Goal: Find specific page/section: Find specific page/section

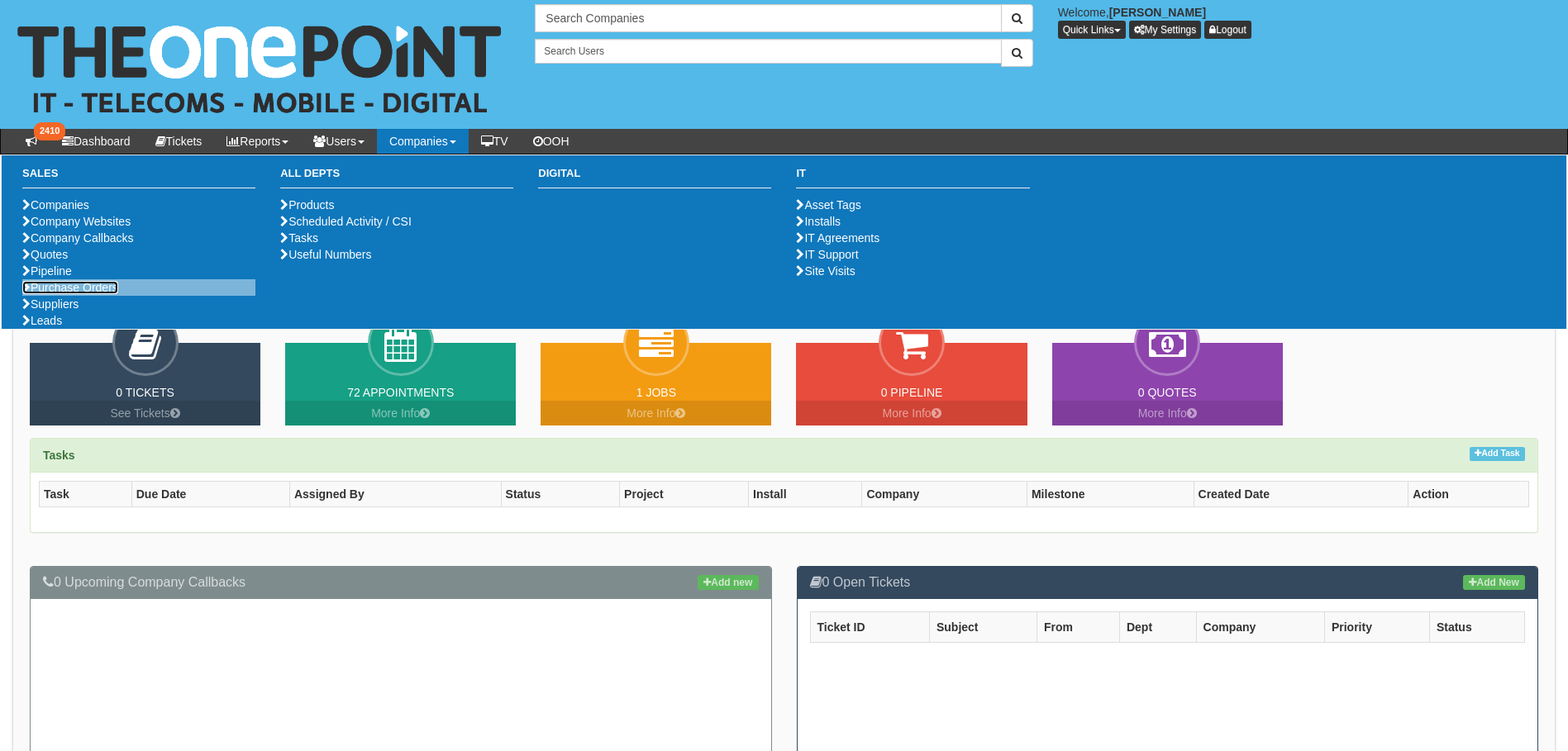
click at [87, 294] on link "Purchase Orders" at bounding box center [71, 288] width 96 height 13
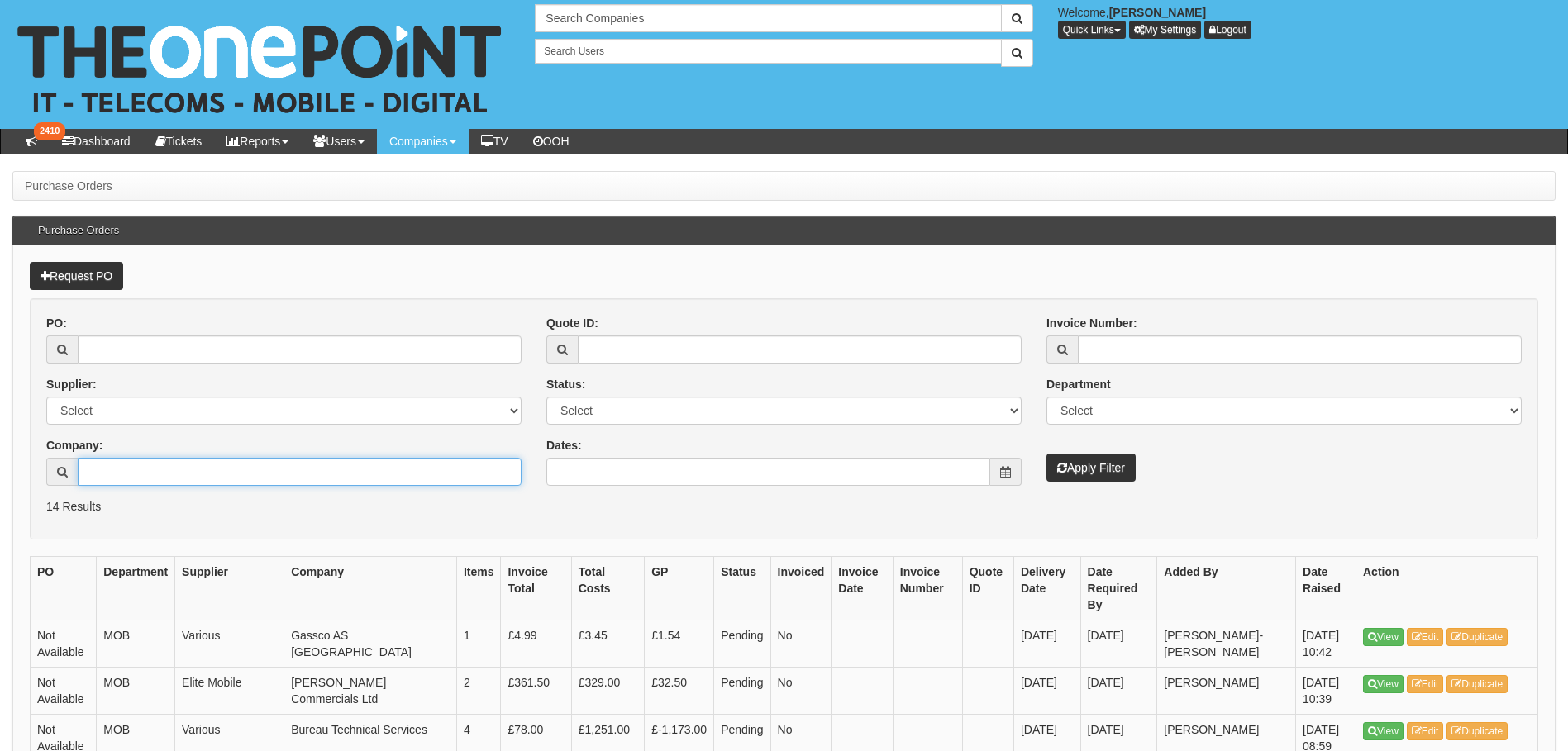
click at [175, 478] on input "Company:" at bounding box center [300, 472] width 444 height 28
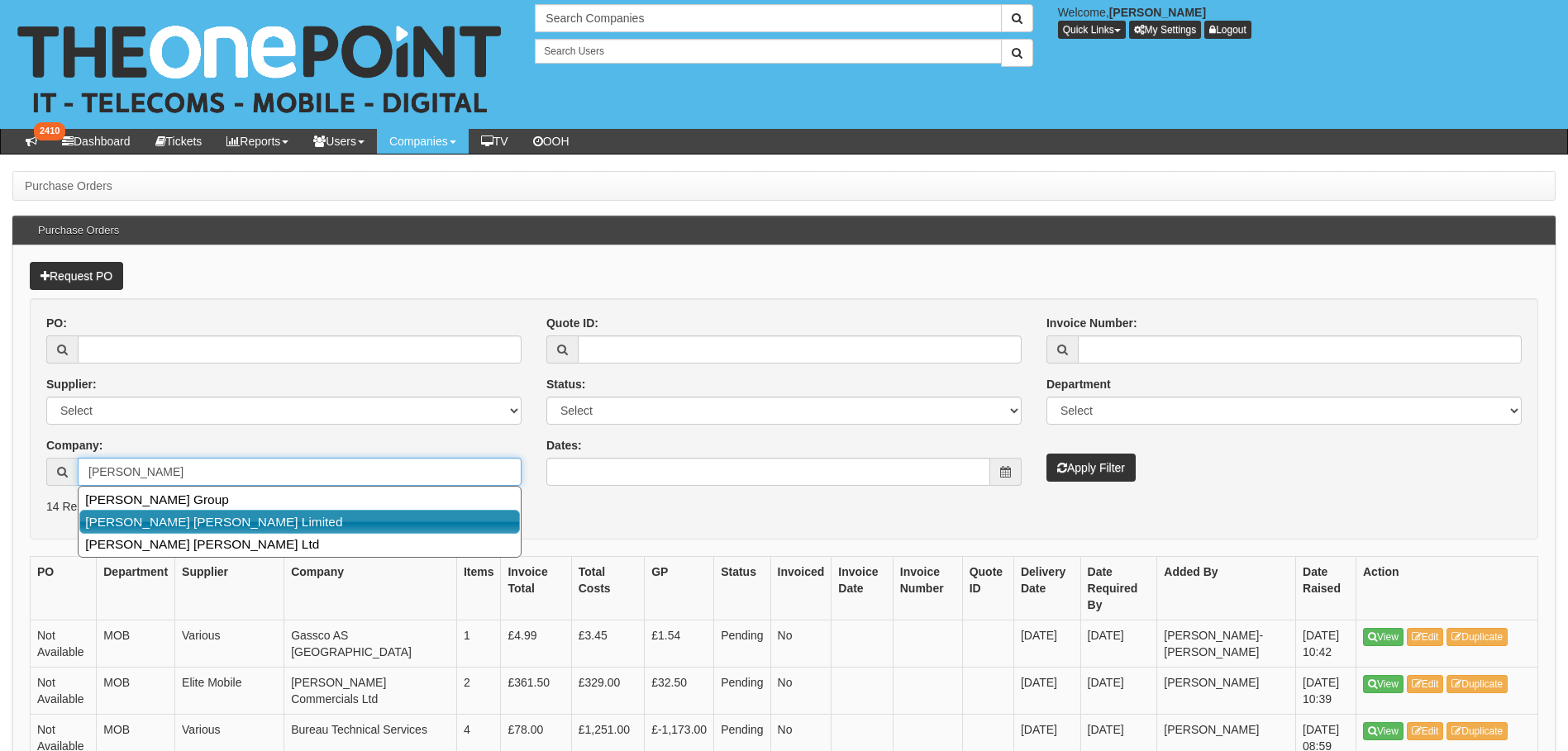
drag, startPoint x: 161, startPoint y: 498, endPoint x: 164, endPoint y: 516, distance: 18.2
click at [164, 516] on ul "Smailes Goldie Group Smailes Goldie Watson Limited Smailes Goldie Selby Ltd" at bounding box center [300, 522] width 444 height 72
click at [164, 516] on link "[PERSON_NAME] [PERSON_NAME] Limited" at bounding box center [300, 521] width 441 height 24
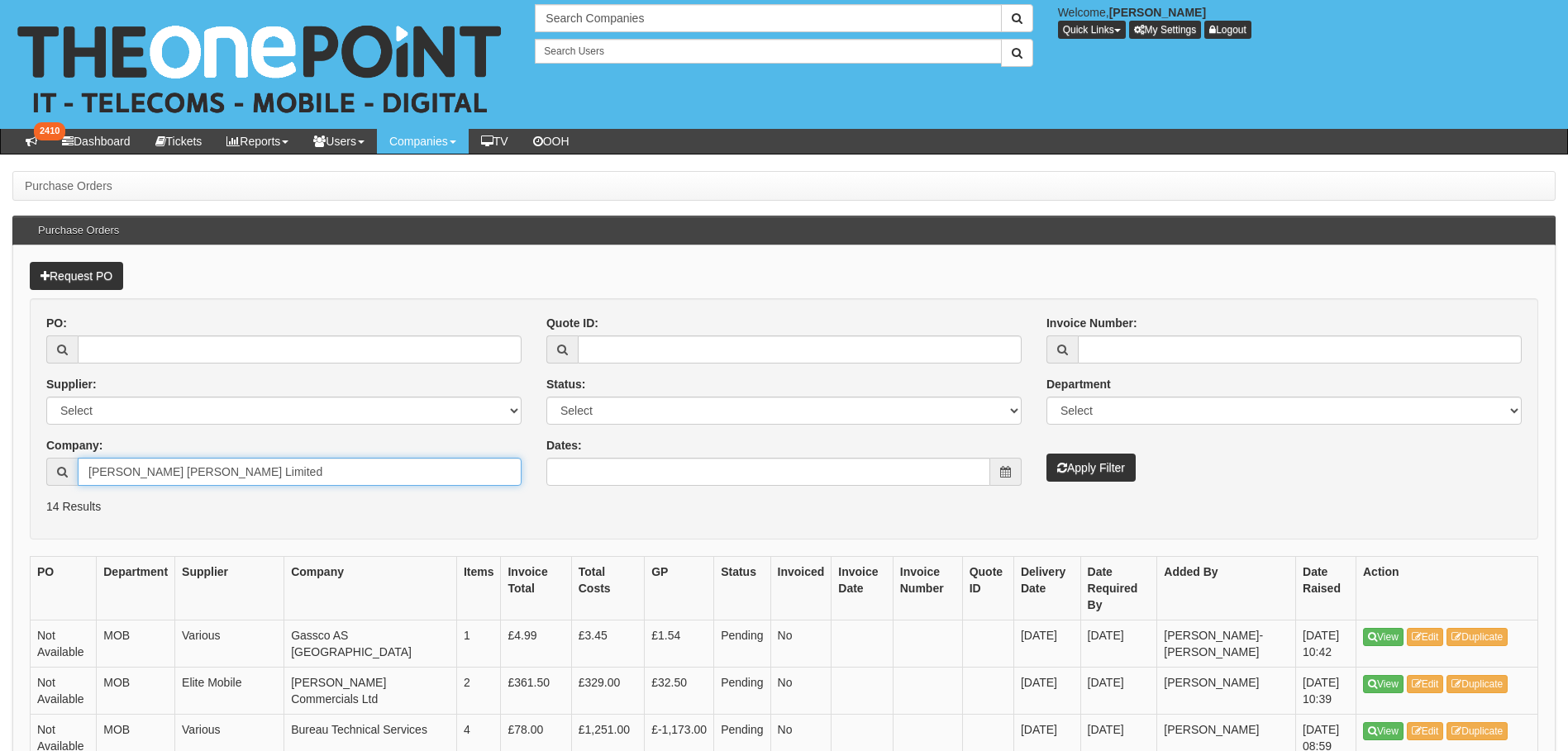
type input "[PERSON_NAME] [PERSON_NAME] Limited"
click at [1092, 468] on button "Apply Filter" at bounding box center [1092, 468] width 90 height 28
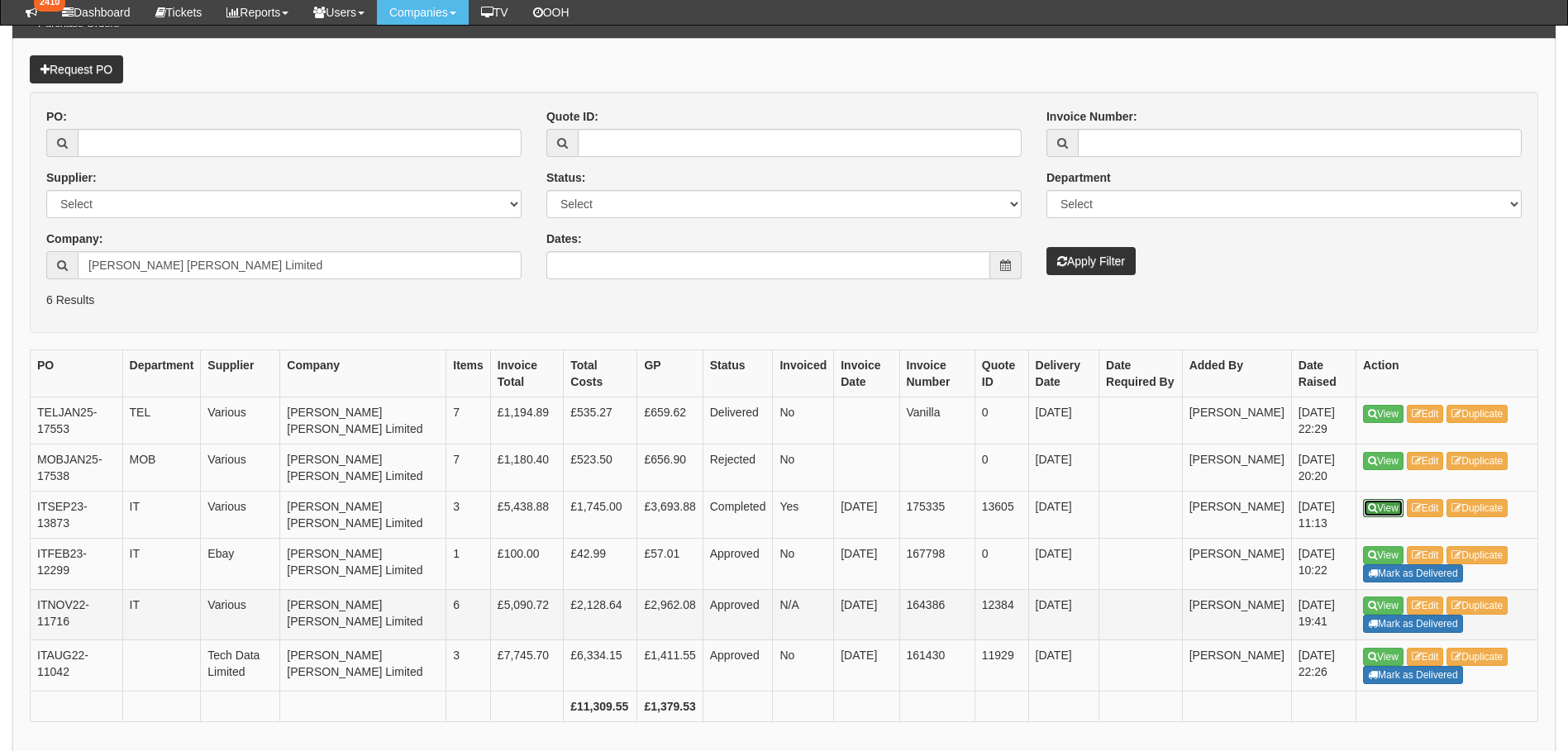
scroll to position [165, 0]
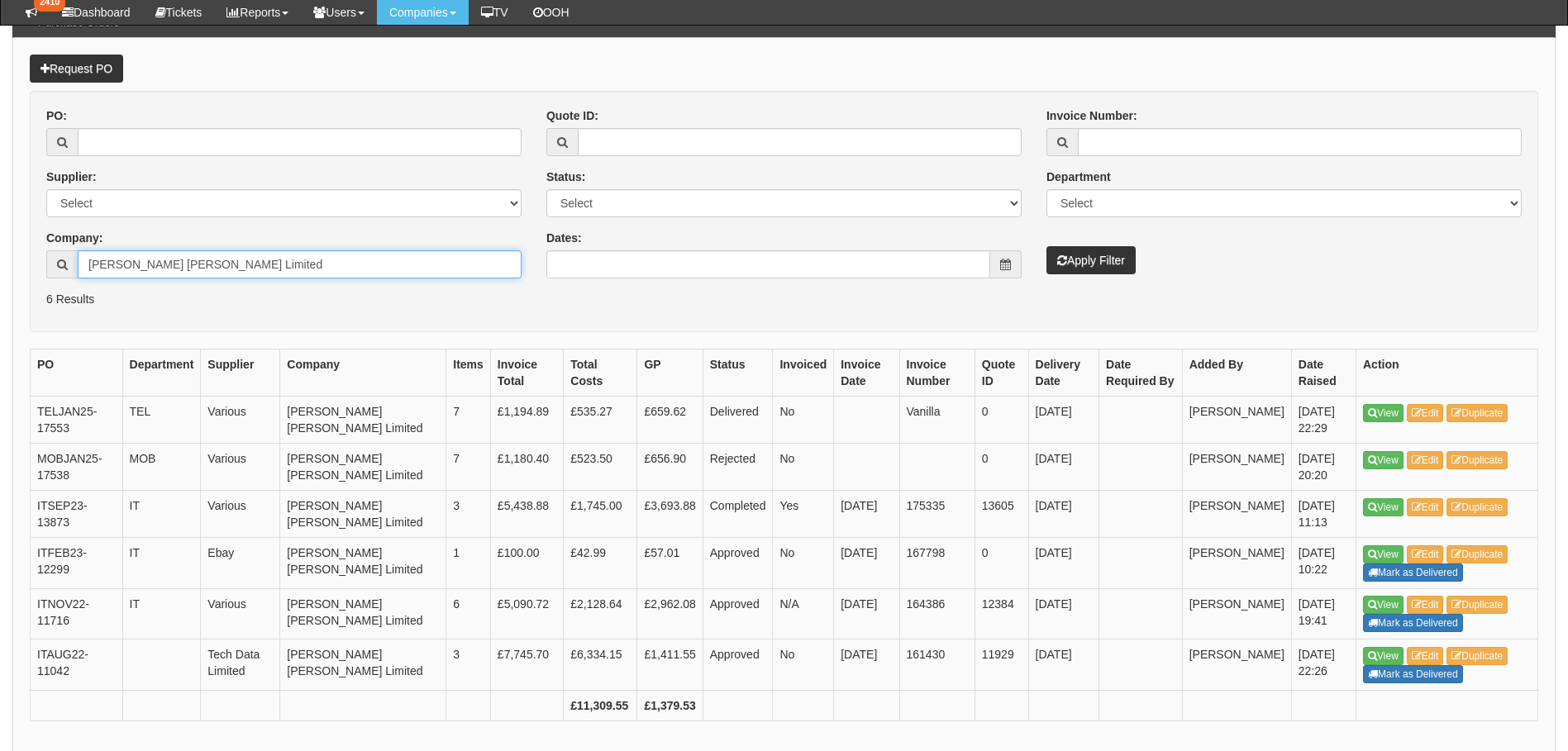
click at [290, 265] on input "Smailes Goldie Watson Limited" at bounding box center [300, 265] width 444 height 28
drag, startPoint x: 290, startPoint y: 265, endPoint x: 135, endPoint y: 261, distance: 155.1
click at [135, 261] on input "Smailes Goldie Watson Limited" at bounding box center [300, 265] width 444 height 28
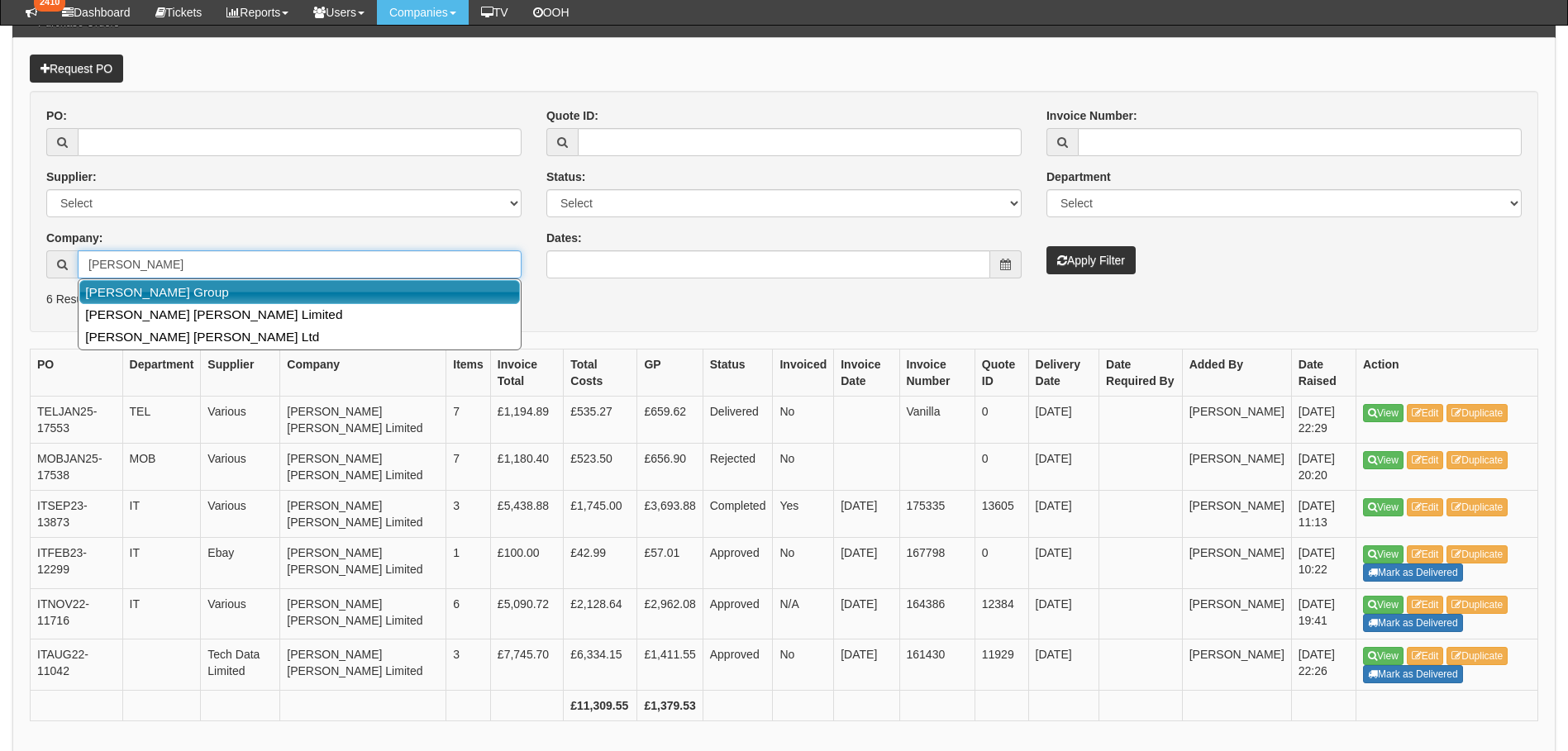
click at [134, 299] on link "[PERSON_NAME] Group" at bounding box center [300, 292] width 441 height 24
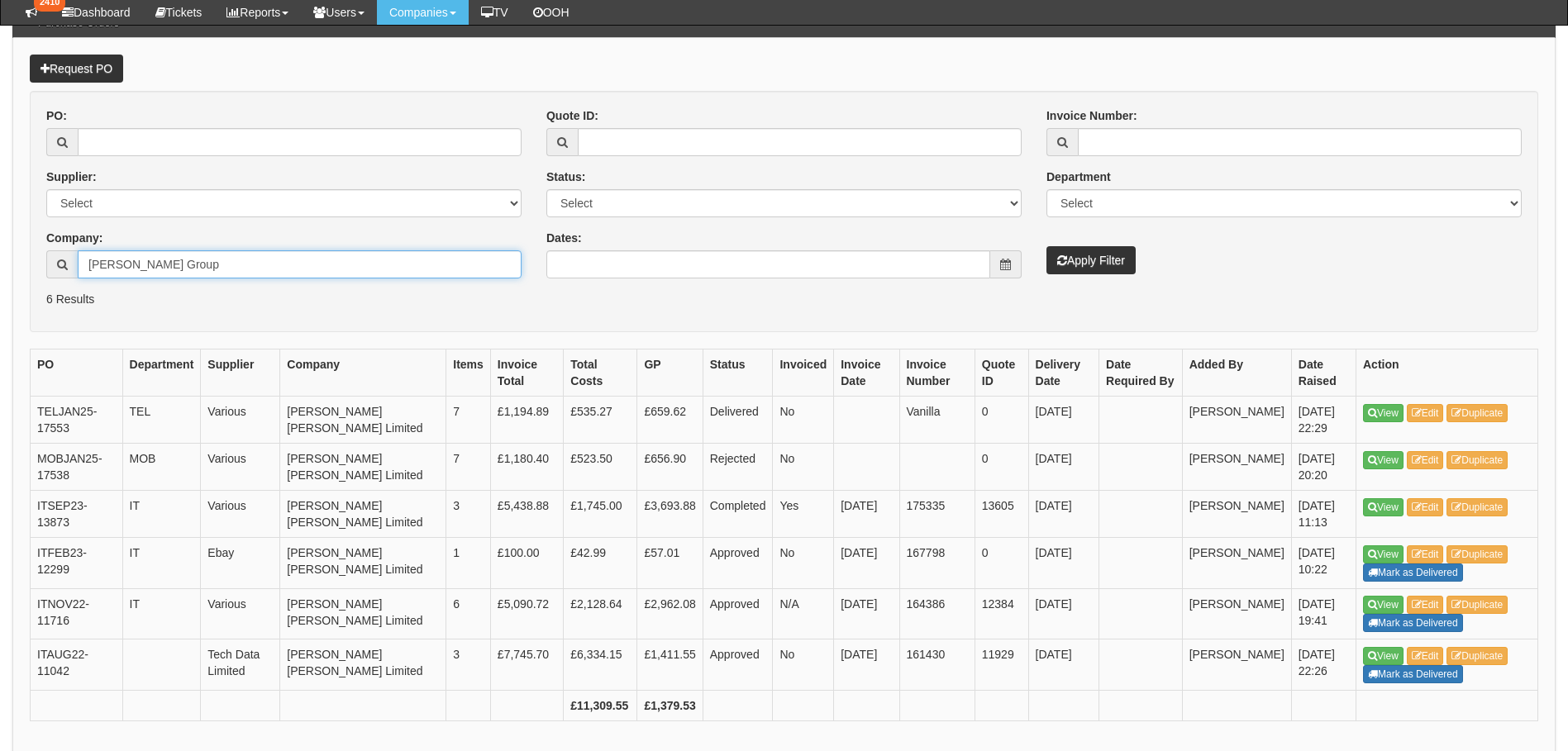
type input "[PERSON_NAME] Group"
click at [1114, 251] on button "Apply Filter" at bounding box center [1092, 261] width 90 height 28
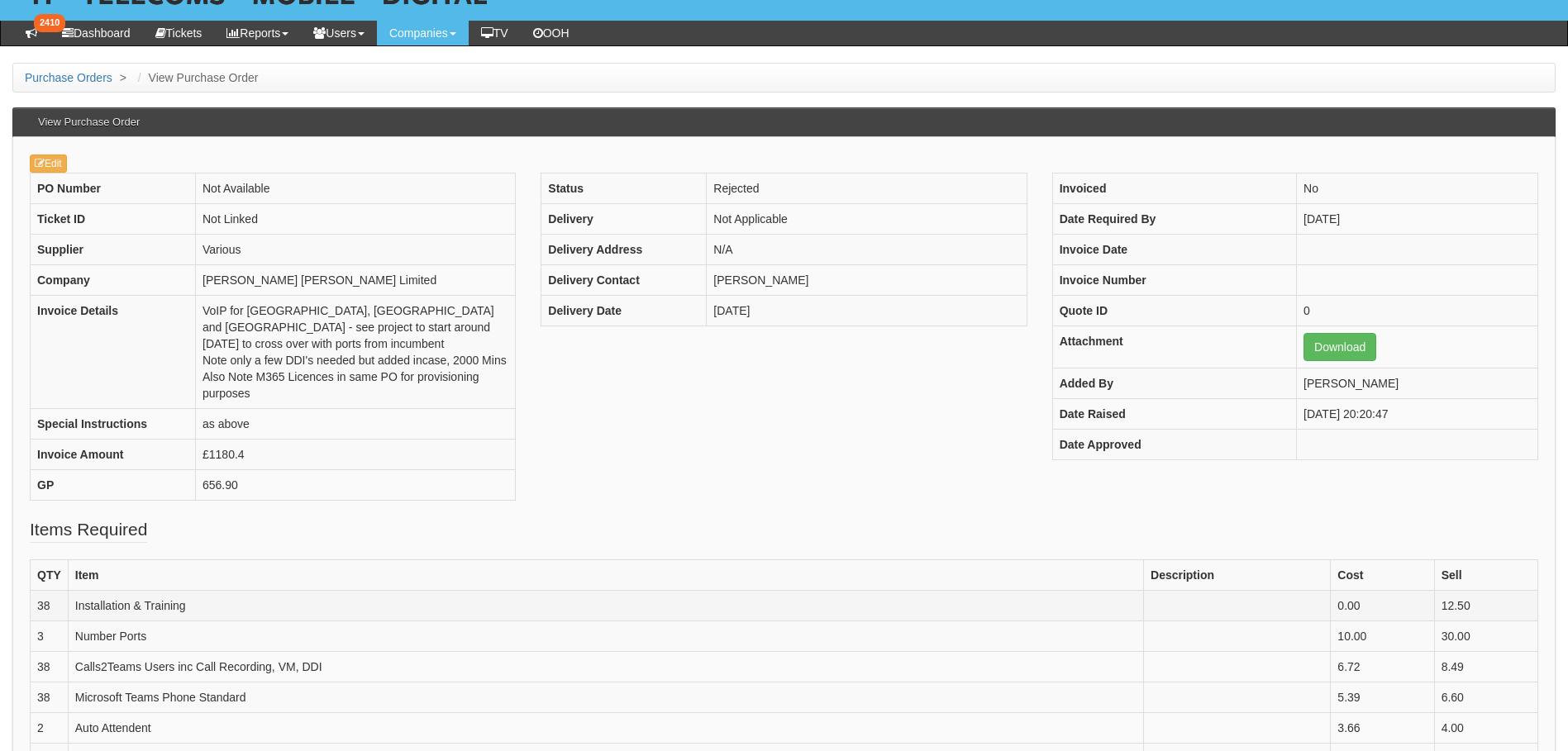
scroll to position [165, 0]
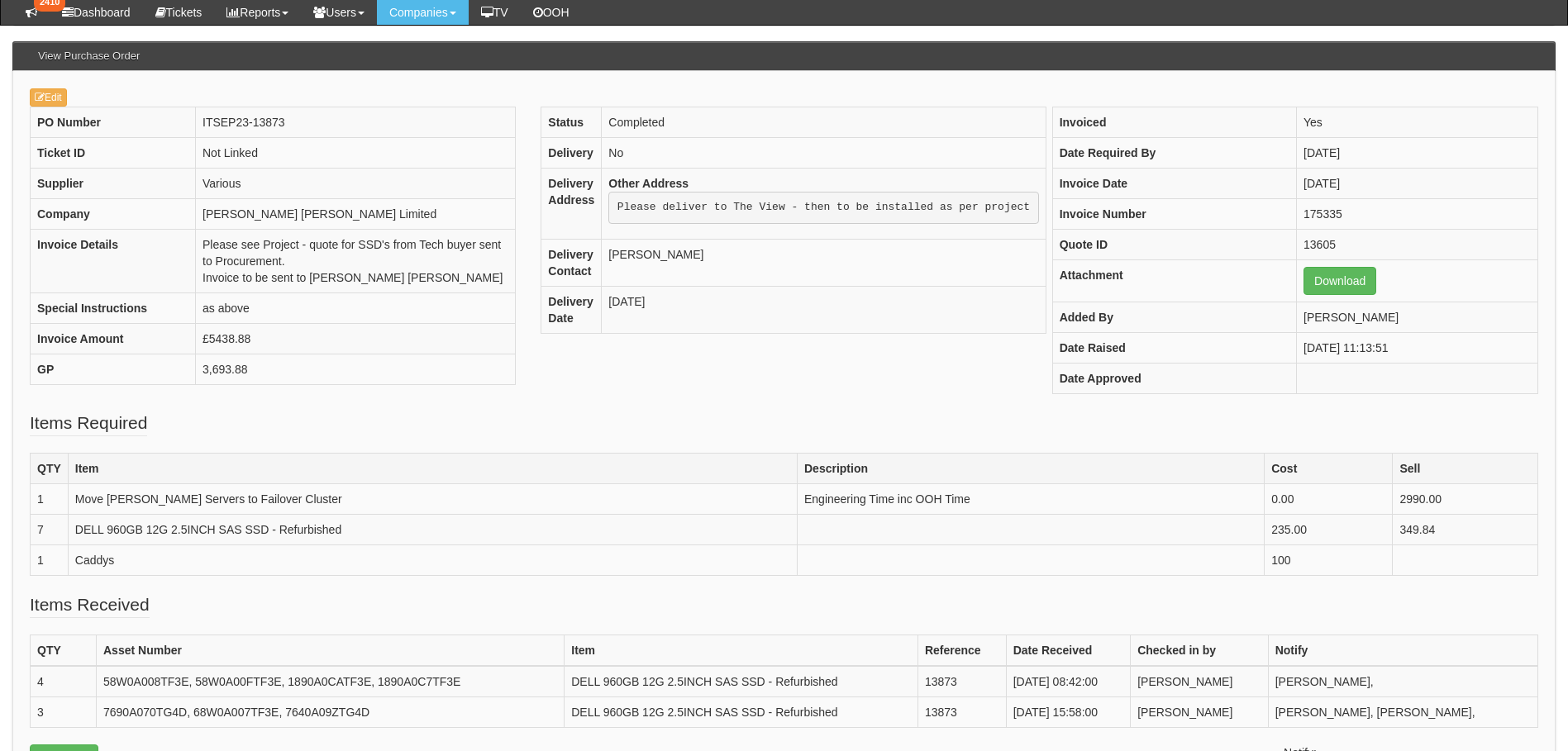
scroll to position [165, 0]
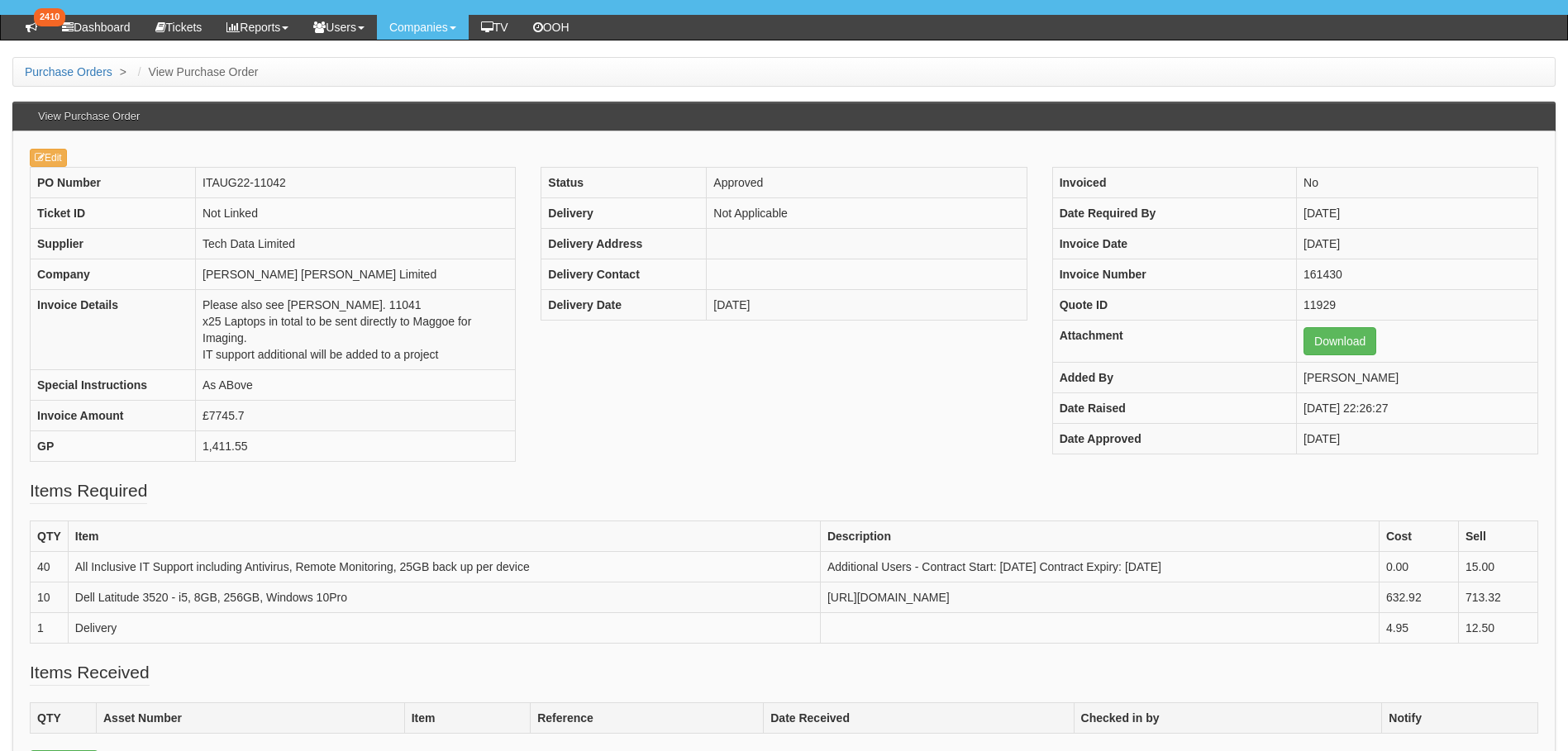
scroll to position [165, 0]
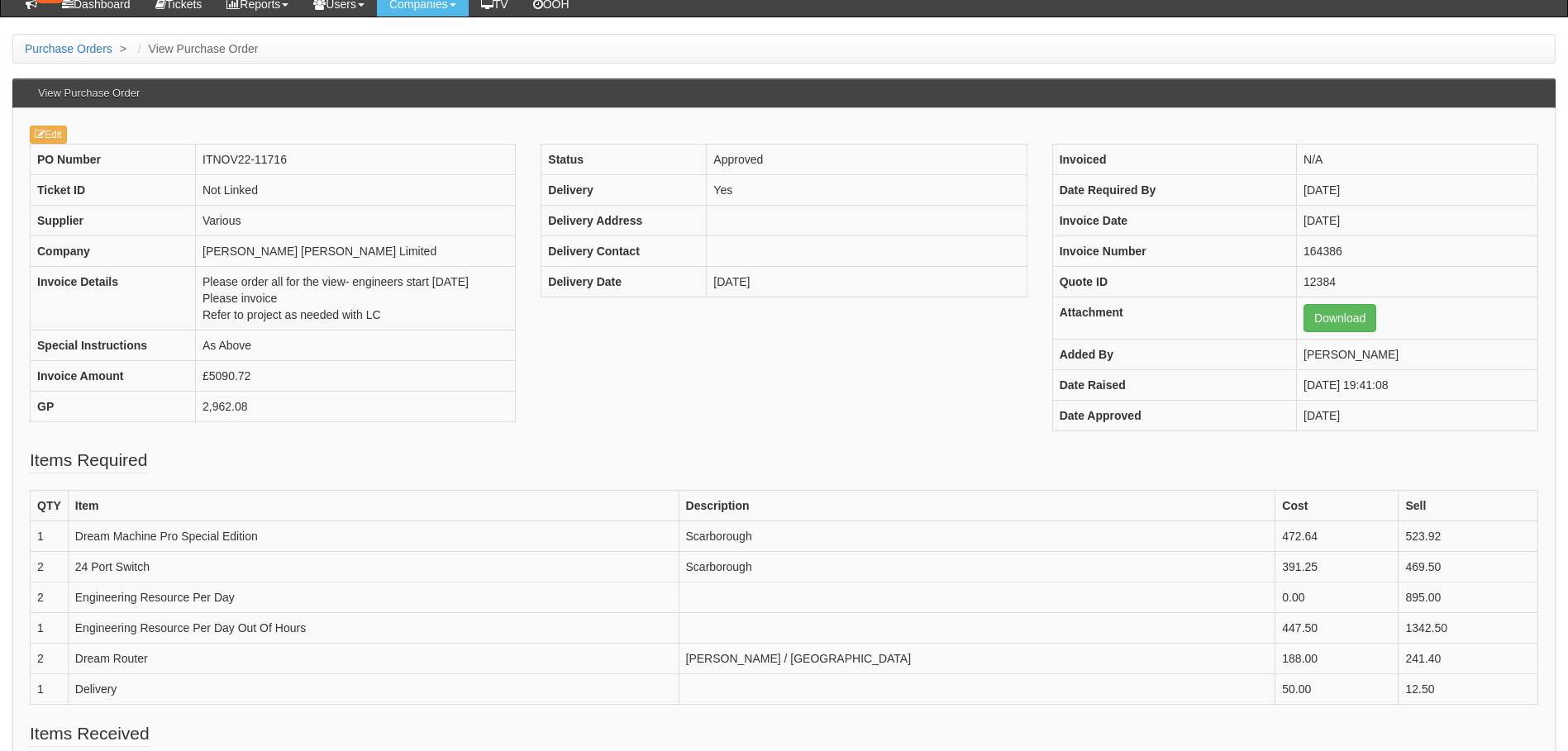
scroll to position [165, 0]
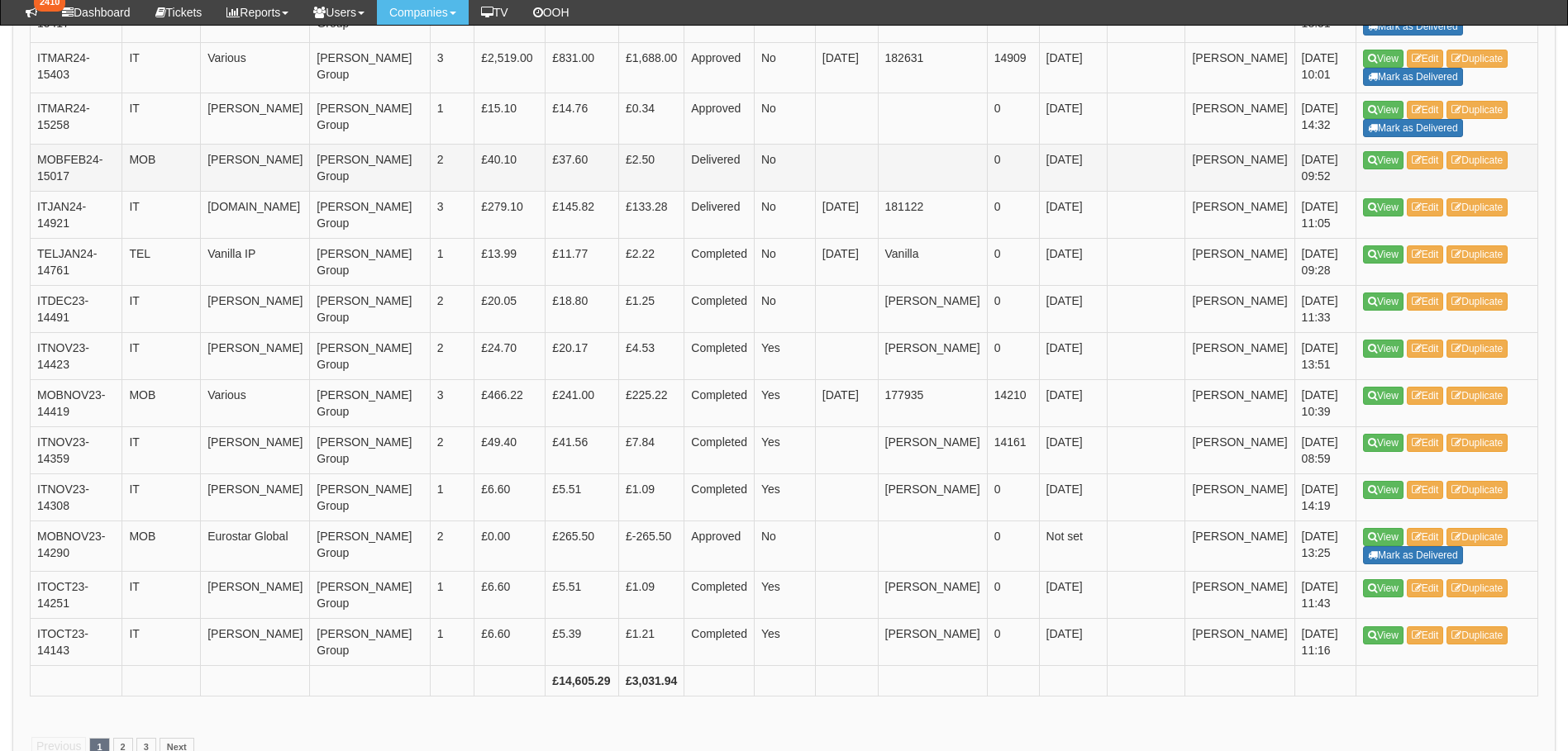
scroll to position [2479, 0]
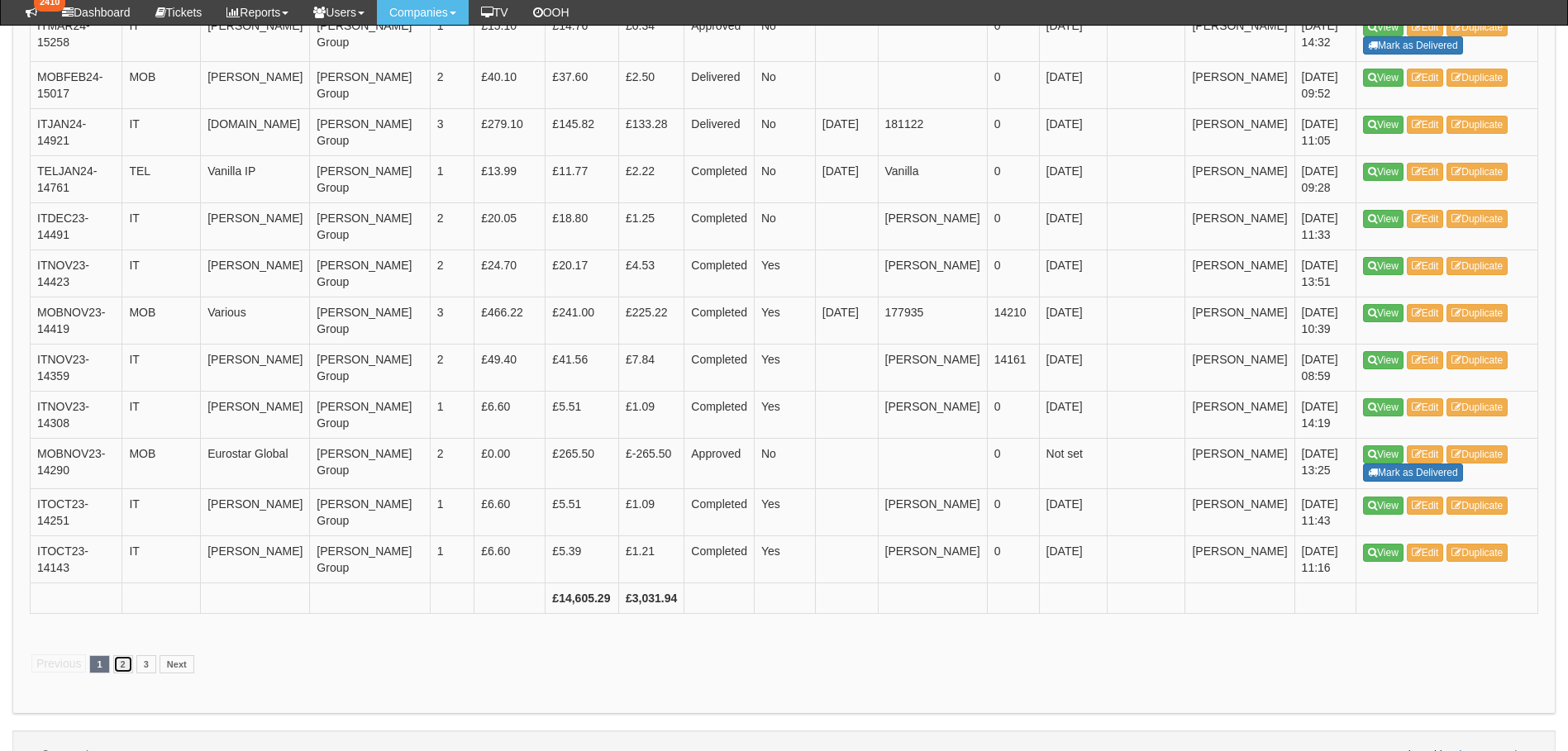
click at [121, 656] on link "2" at bounding box center [123, 665] width 20 height 18
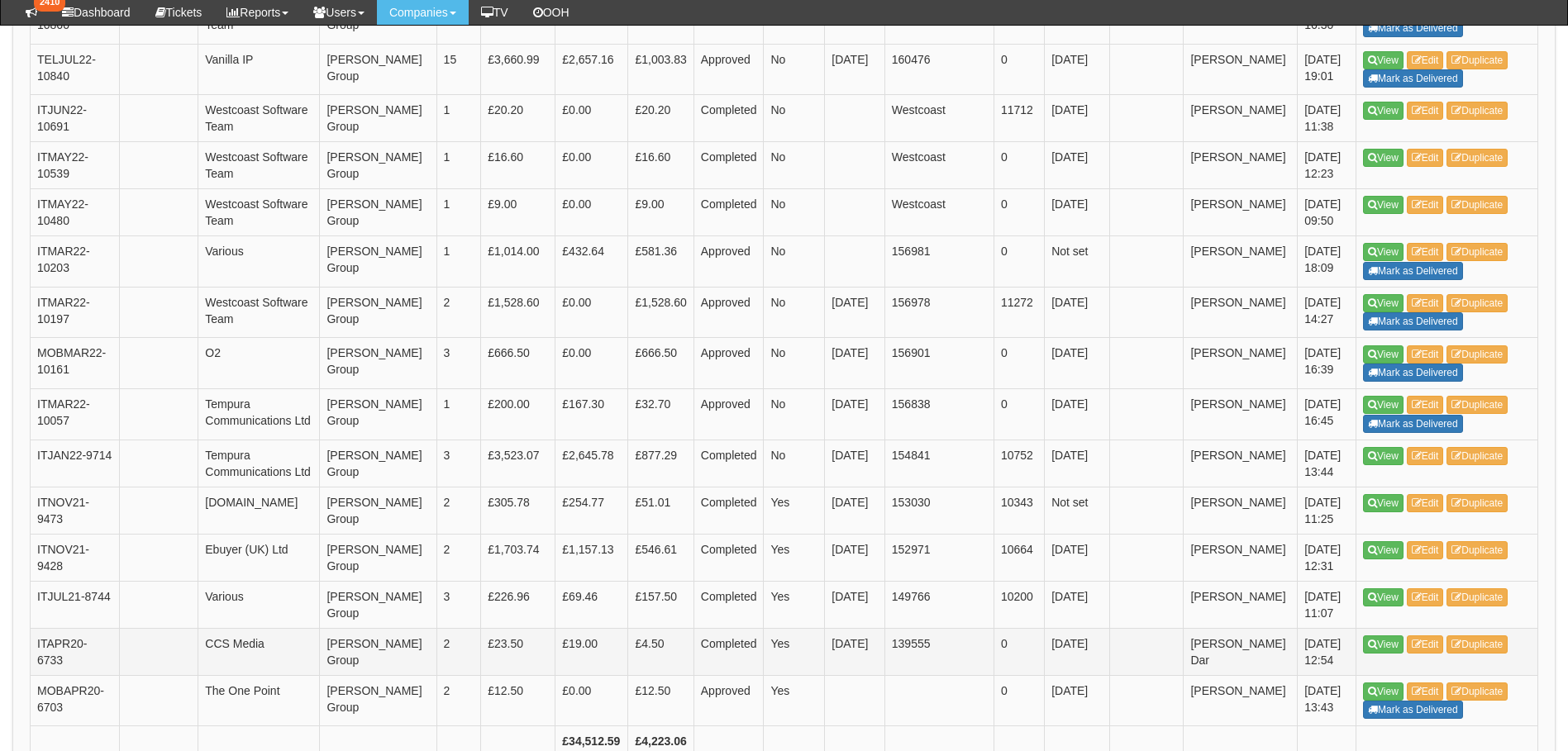
scroll to position [2314, 0]
